Goal: Information Seeking & Learning: Learn about a topic

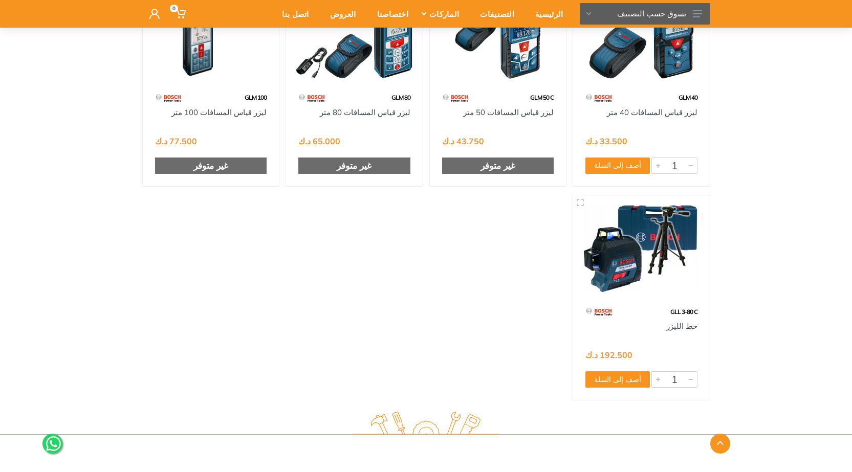
scroll to position [819, 0]
click at [656, 292] on img at bounding box center [641, 248] width 118 height 89
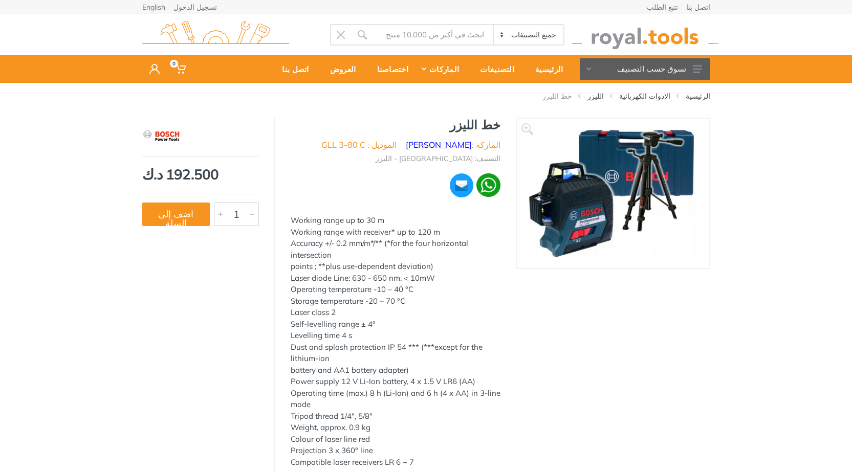
scroll to position [51, 0]
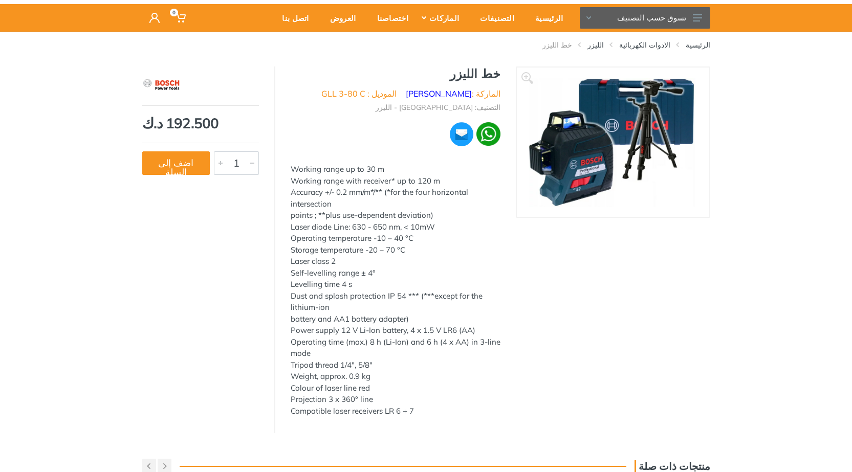
click at [637, 222] on div "‹ ›" at bounding box center [613, 250] width 194 height 367
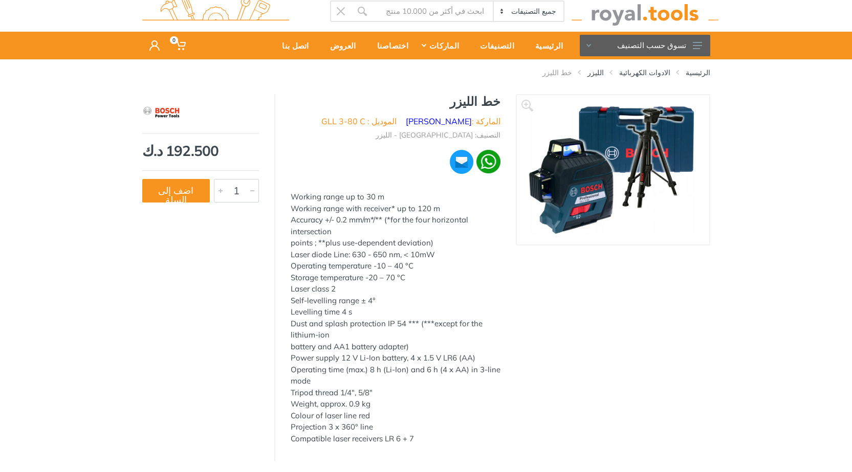
scroll to position [0, 0]
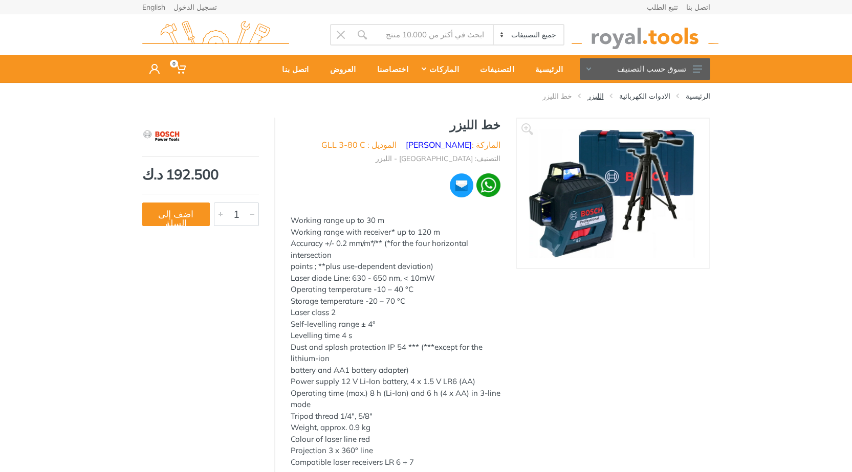
click at [604, 96] on link "الليزر" at bounding box center [596, 96] width 16 height 10
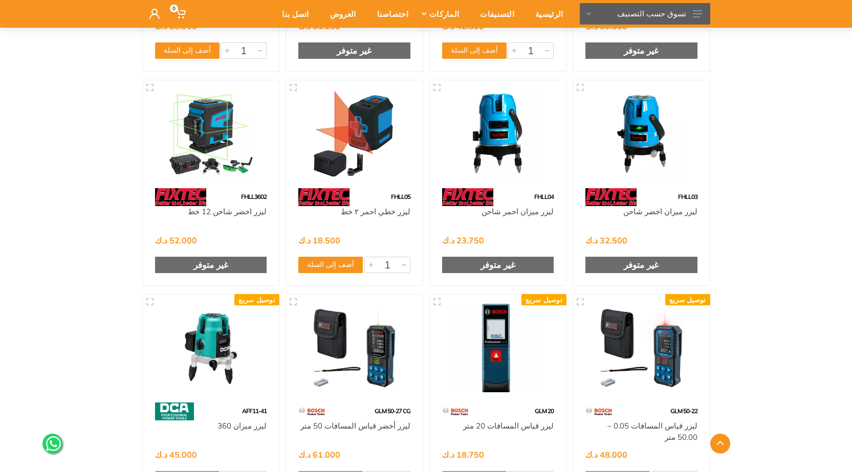
scroll to position [1791, 0]
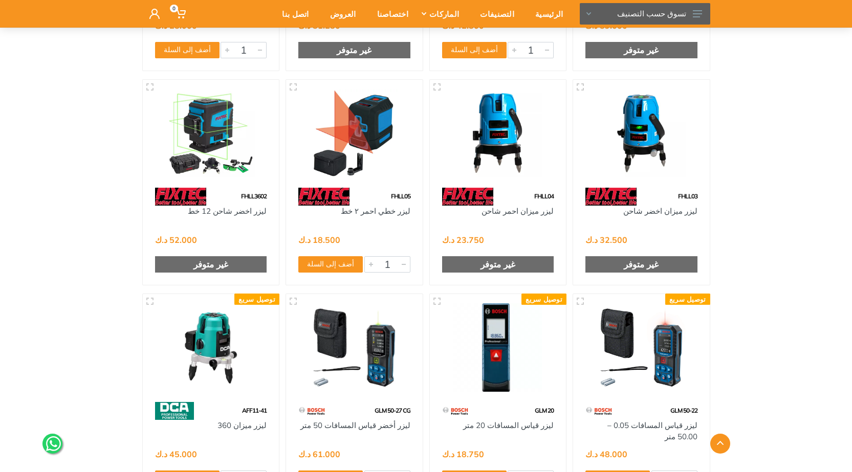
click at [218, 139] on img at bounding box center [211, 133] width 118 height 89
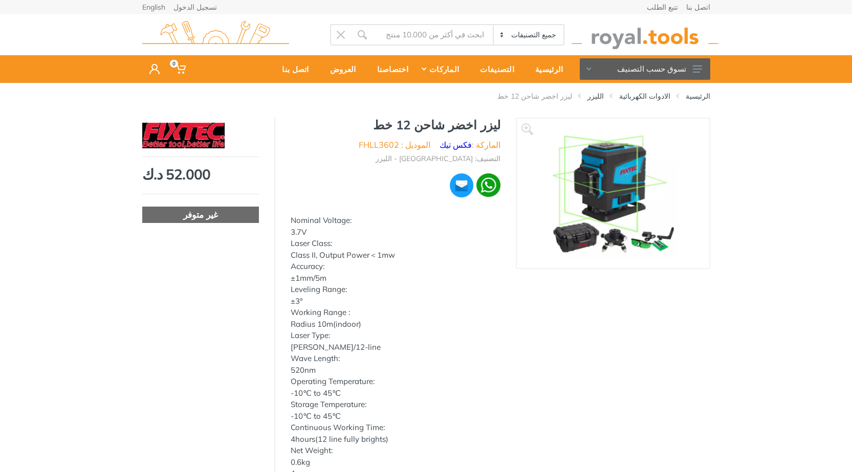
scroll to position [51, 0]
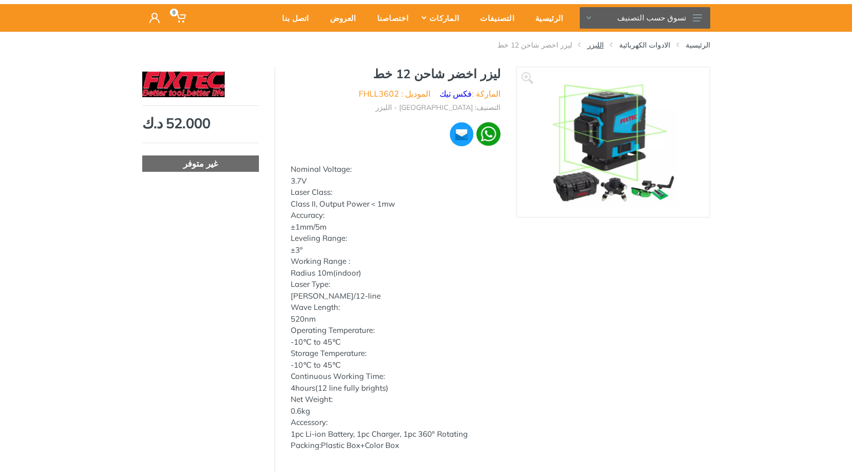
click at [604, 46] on link "الليزر" at bounding box center [596, 45] width 16 height 10
